Goal: Task Accomplishment & Management: Manage account settings

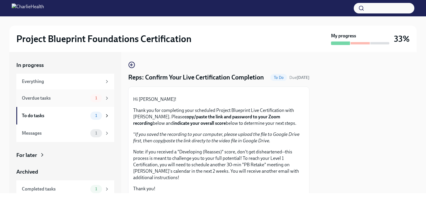
click at [70, 95] on div "Overdue tasks" at bounding box center [55, 98] width 66 height 6
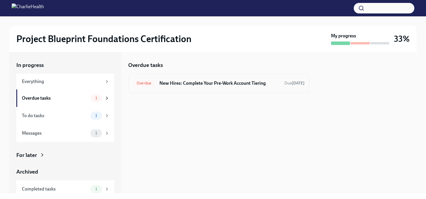
click at [210, 88] on div "Overdue New Hires: Complete Your Pre-Work Account Tiering Due [DATE]" at bounding box center [218, 83] width 181 height 19
click at [74, 118] on div "To do tasks" at bounding box center [55, 115] width 66 height 6
click at [95, 131] on span "1" at bounding box center [96, 133] width 9 height 4
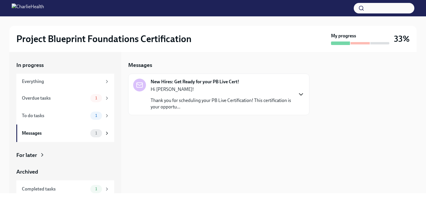
click at [303, 92] on icon "button" at bounding box center [301, 94] width 7 height 7
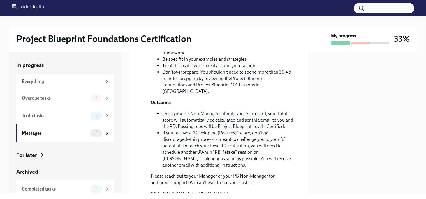
scroll to position [22, 0]
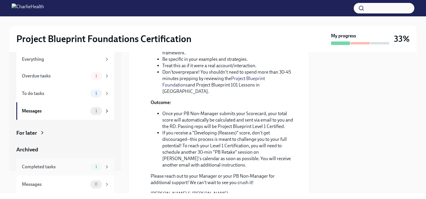
click at [62, 169] on div "Completed tasks" at bounding box center [55, 166] width 66 height 6
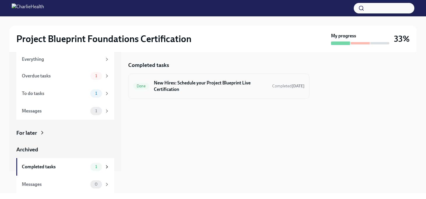
click at [254, 86] on h6 "New Hires: Schedule your Project Blueprint Live Certification" at bounding box center [211, 86] width 114 height 13
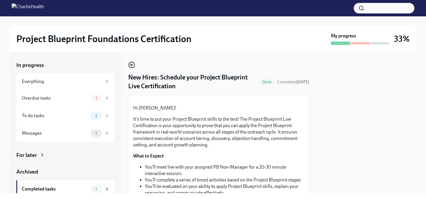
click at [132, 62] on icon "button" at bounding box center [131, 64] width 7 height 7
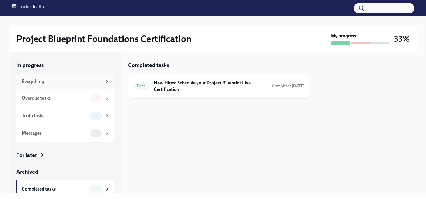
click at [80, 77] on div "Everything" at bounding box center [65, 82] width 98 height 16
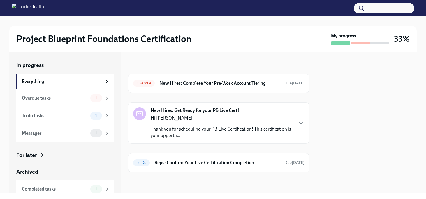
click at [264, 122] on div "Hi Brandon! Thank you for scheduling your PB Live Certification! This certifica…" at bounding box center [222, 127] width 142 height 24
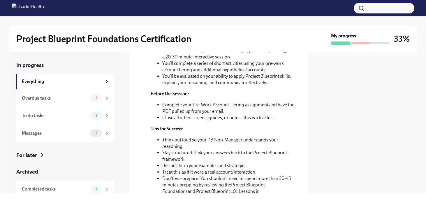
scroll to position [22, 0]
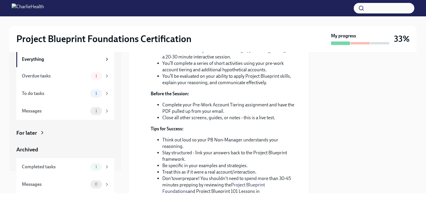
click at [42, 131] on icon at bounding box center [42, 133] width 6 height 6
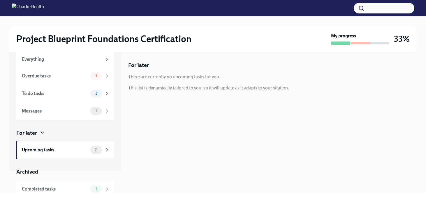
click at [39, 132] on div "For later" at bounding box center [65, 133] width 98 height 8
click at [38, 133] on div "For later" at bounding box center [65, 133] width 98 height 8
click at [42, 132] on icon at bounding box center [42, 133] width 6 height 6
click at [82, 106] on div "Messages 1" at bounding box center [65, 111] width 98 height 18
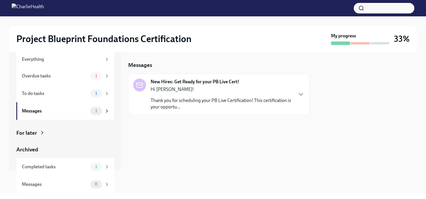
click at [201, 96] on div "Hi Brandon! Thank you for scheduling your PB Live Certification! This certifica…" at bounding box center [222, 98] width 142 height 24
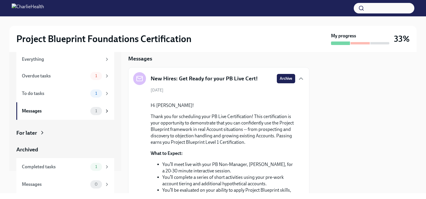
scroll to position [5, 0]
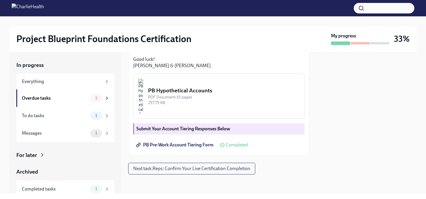
scroll to position [169, 0]
click at [144, 113] on img "button" at bounding box center [140, 95] width 5 height 35
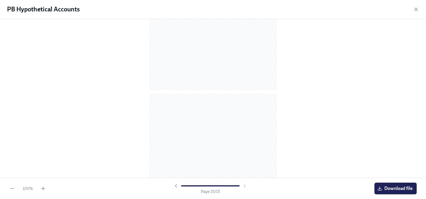
scroll to position [1184, 0]
